Goal: Information Seeking & Learning: Learn about a topic

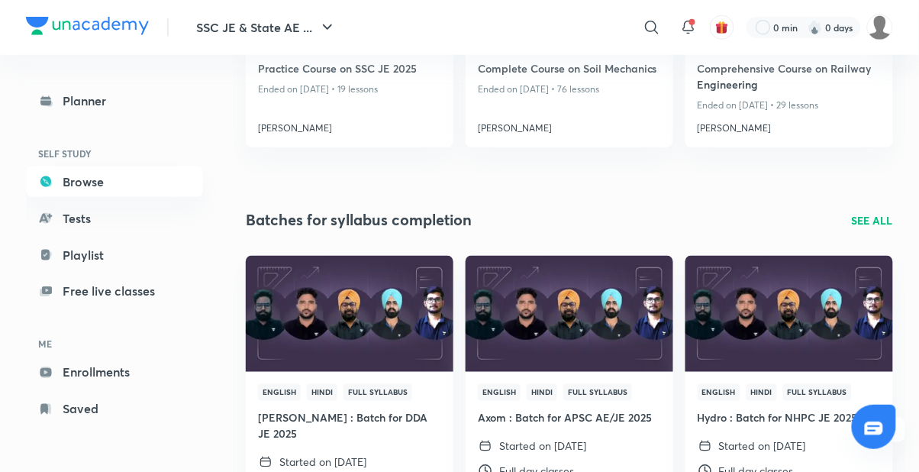
scroll to position [368, 0]
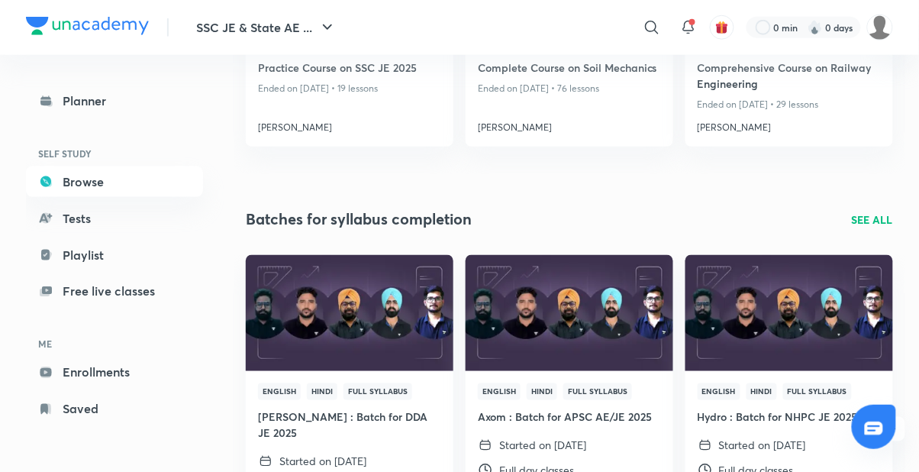
click at [790, 368] on img at bounding box center [789, 313] width 212 height 118
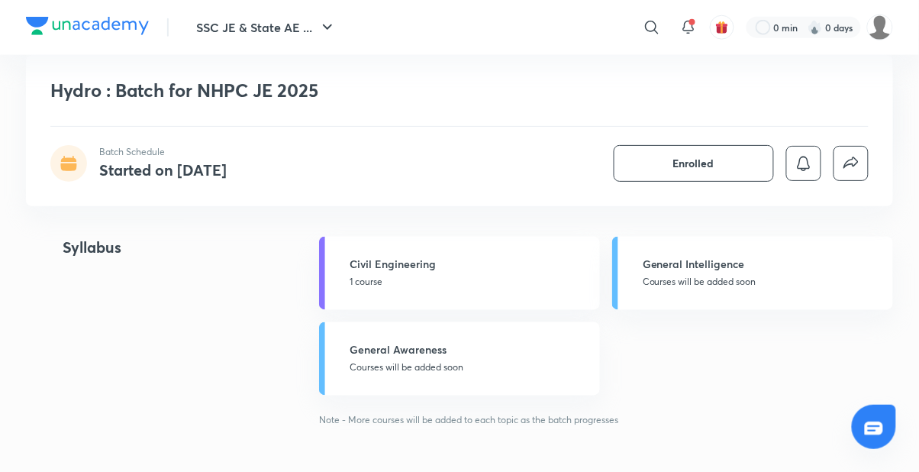
scroll to position [393, 0]
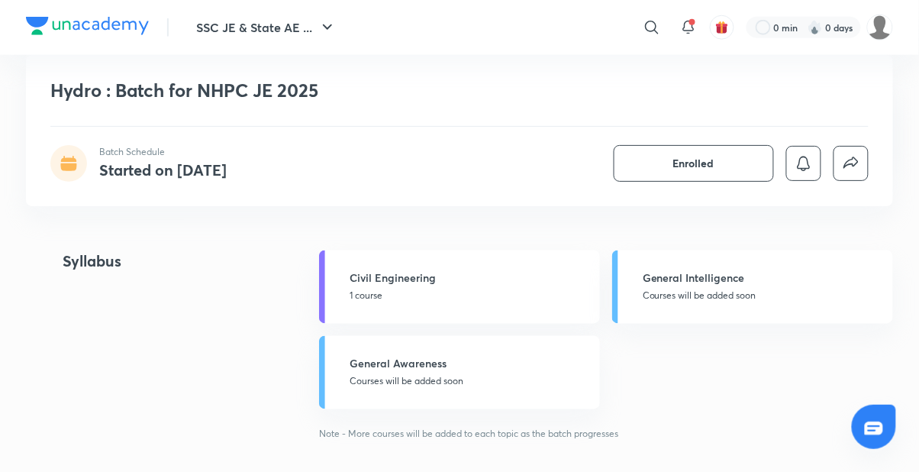
click at [514, 281] on h5 "Civil Engineering" at bounding box center [470, 278] width 241 height 16
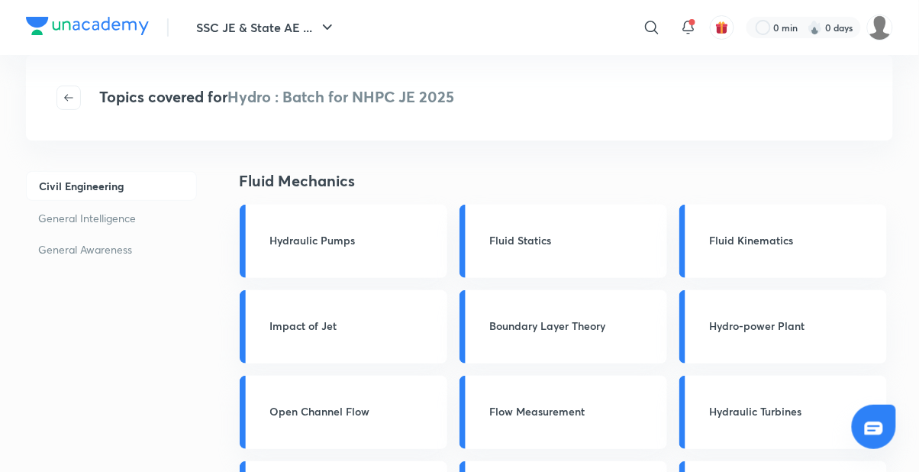
scroll to position [393, 0]
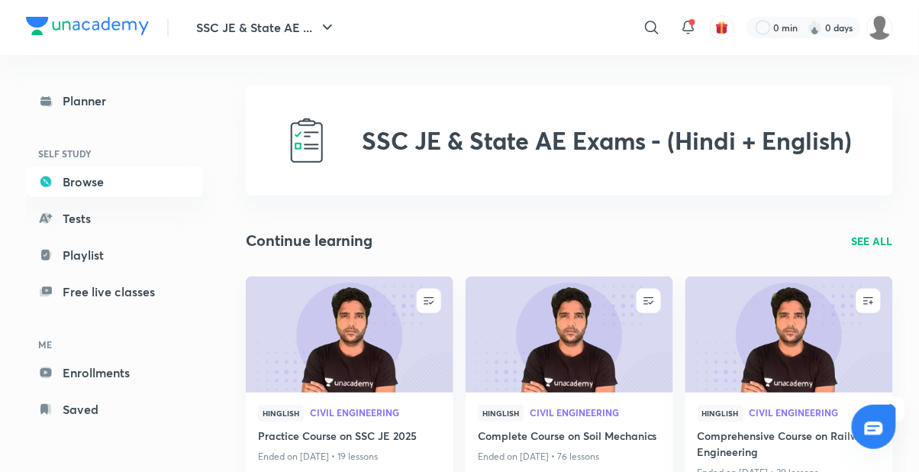
click at [49, 183] on icon at bounding box center [45, 181] width 11 height 11
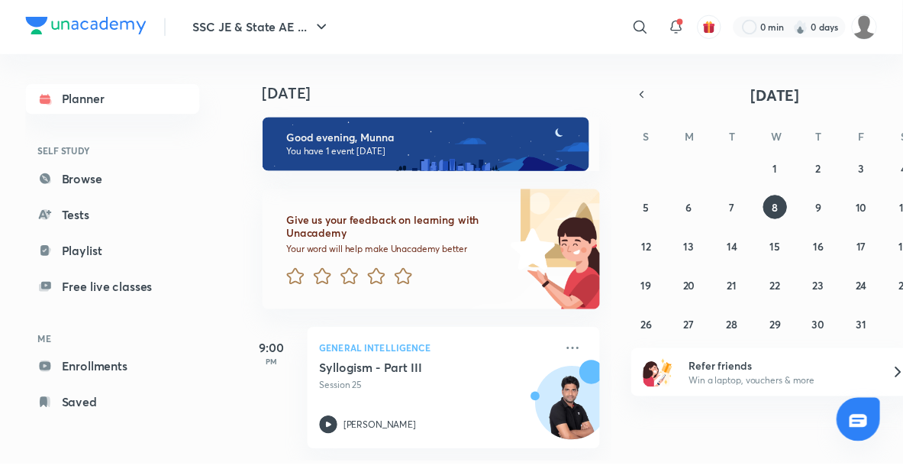
click at [79, 187] on link "Browse" at bounding box center [114, 181] width 177 height 31
